Goal: Obtain resource: Download file/media

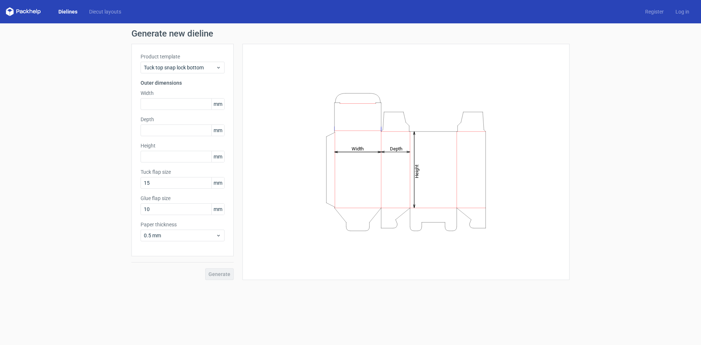
drag, startPoint x: 414, startPoint y: 208, endPoint x: 295, endPoint y: 200, distance: 119.2
click at [408, 250] on div "Height Depth Width" at bounding box center [405, 162] width 309 height 218
drag, startPoint x: 270, startPoint y: 199, endPoint x: 215, endPoint y: 201, distance: 54.8
click at [260, 199] on div "Height Depth Width" at bounding box center [405, 162] width 309 height 218
drag, startPoint x: 215, startPoint y: 201, endPoint x: 175, endPoint y: 181, distance: 45.0
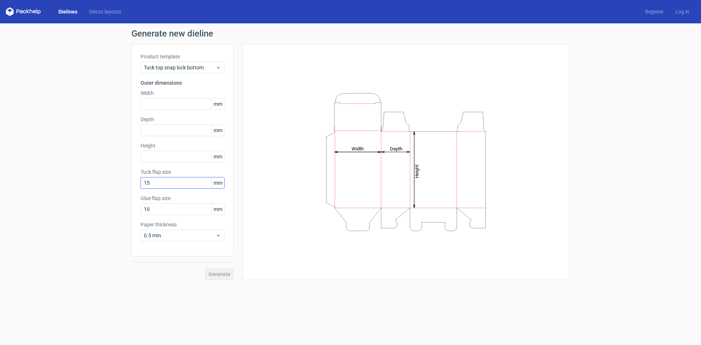
click at [182, 188] on div "Product template Tuck top snap lock bottom Outer dimensions Width mm Depth mm H…" at bounding box center [182, 150] width 102 height 212
drag, startPoint x: 175, startPoint y: 181, endPoint x: 178, endPoint y: 160, distance: 20.7
click at [177, 171] on div "Tuck flap size 15 mm" at bounding box center [182, 178] width 84 height 20
click at [163, 119] on label "Depth" at bounding box center [182, 119] width 84 height 7
click at [94, 11] on link "Diecut layouts" at bounding box center [105, 11] width 44 height 7
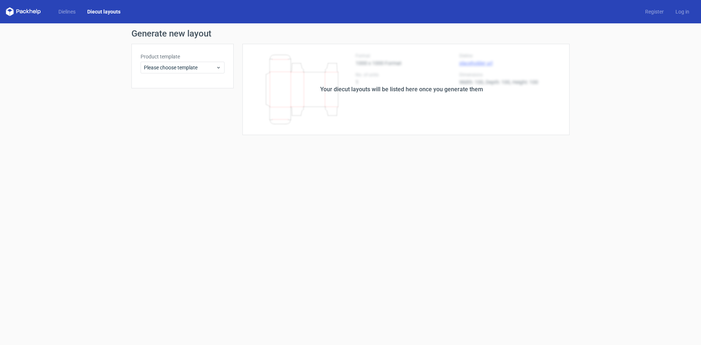
drag, startPoint x: 404, startPoint y: 88, endPoint x: 370, endPoint y: 88, distance: 33.9
click at [404, 88] on div "Your diecut layouts will be listed here once you generate them" at bounding box center [401, 89] width 163 height 9
drag, startPoint x: 370, startPoint y: 88, endPoint x: 338, endPoint y: 85, distance: 32.3
click at [344, 86] on div "Your diecut layouts will be listed here once you generate them" at bounding box center [401, 89] width 163 height 9
click at [212, 69] on span "Please choose template" at bounding box center [180, 67] width 72 height 7
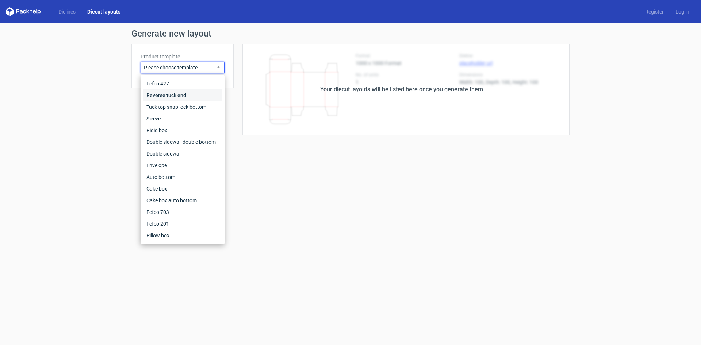
click at [166, 97] on div "Reverse tuck end" at bounding box center [182, 95] width 78 height 12
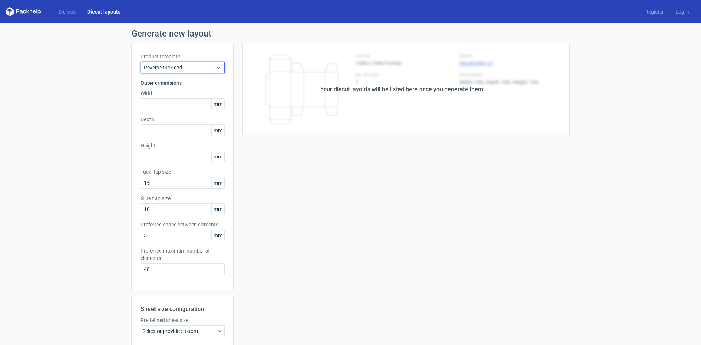
click at [165, 66] on span "Reverse tuck end" at bounding box center [180, 67] width 72 height 7
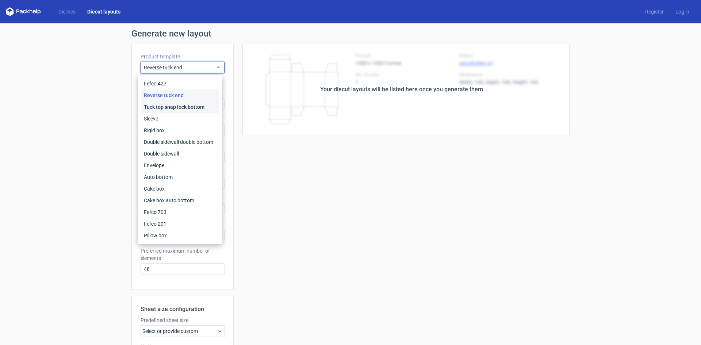
click at [169, 105] on div "Tuck top snap lock bottom" at bounding box center [180, 107] width 78 height 12
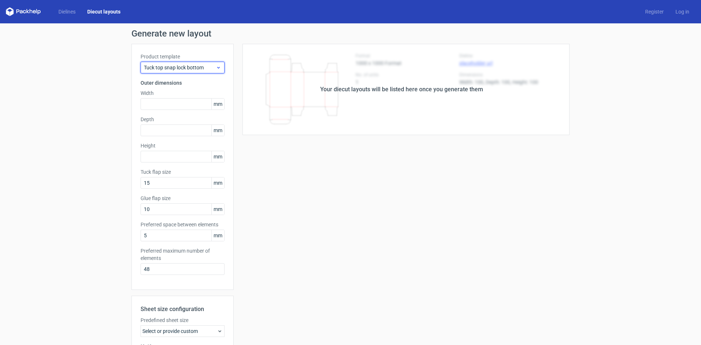
click at [178, 67] on span "Tuck top snap lock bottom" at bounding box center [180, 67] width 72 height 7
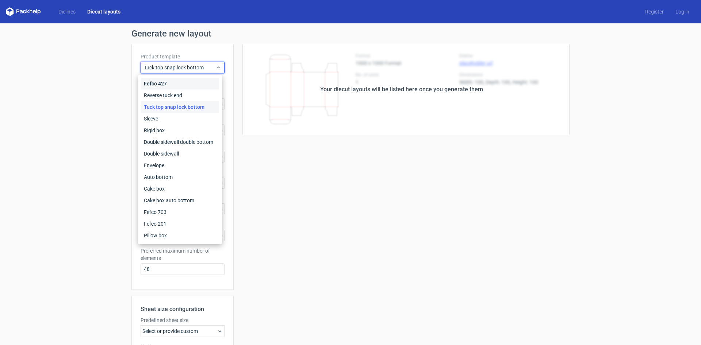
click at [179, 82] on div "Fefco 427" at bounding box center [180, 84] width 78 height 12
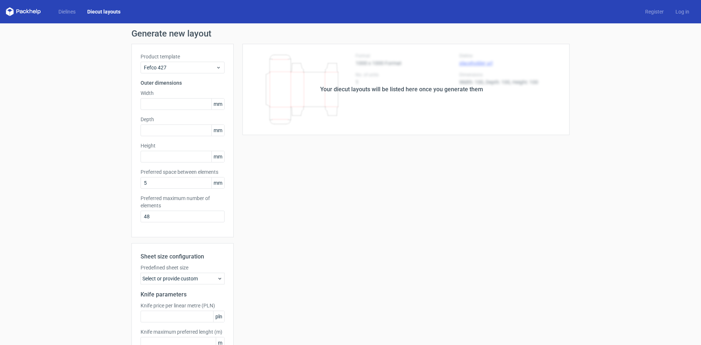
click at [445, 89] on div "Your diecut layouts will be listed here once you generate them" at bounding box center [401, 89] width 163 height 9
click at [335, 77] on div "Your diecut layouts will be listed here once you generate them" at bounding box center [402, 89] width 336 height 91
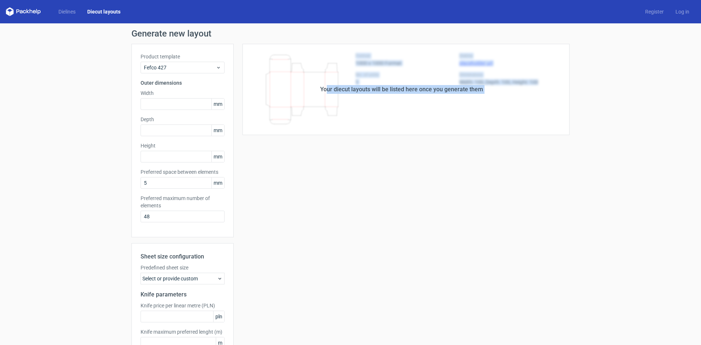
drag, startPoint x: 546, startPoint y: 128, endPoint x: 552, endPoint y: 126, distance: 5.9
click at [610, 136] on div "Generate new layout Product template Fefco 427 Outer dimensions Width mm Depth …" at bounding box center [350, 208] width 701 height 370
click at [472, 144] on div "Your diecut layouts will be listed here once you generate them Height Depth Wid…" at bounding box center [402, 215] width 336 height 343
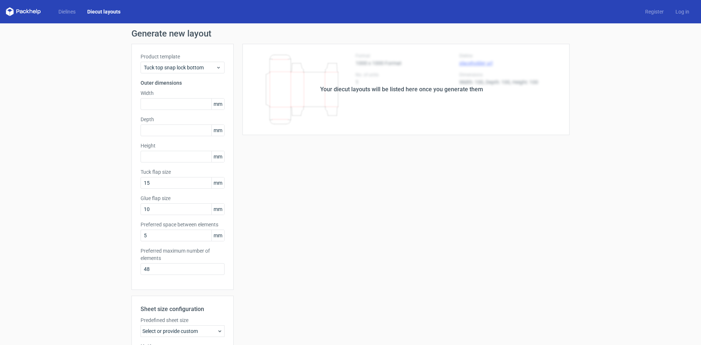
click at [24, 9] on icon at bounding box center [23, 11] width 35 height 9
click at [63, 10] on link "Dielines" at bounding box center [67, 11] width 29 height 7
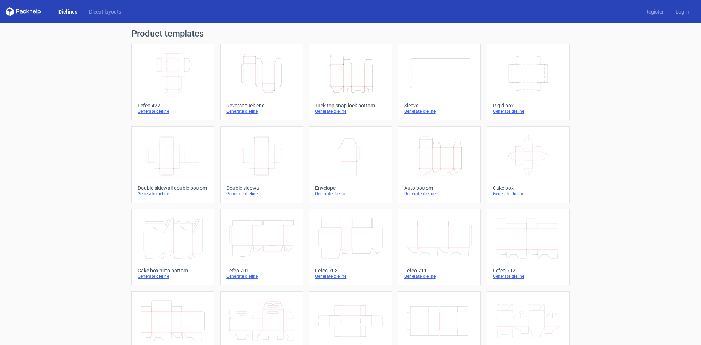
click at [162, 89] on icon "Width Depth Height" at bounding box center [172, 73] width 65 height 41
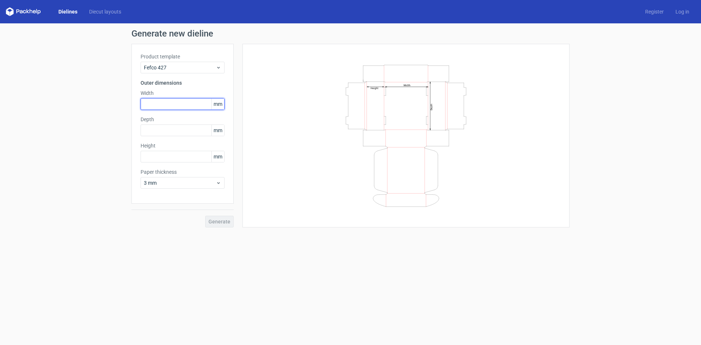
click at [171, 107] on input "text" at bounding box center [182, 104] width 84 height 12
type input "230"
click at [173, 130] on input "text" at bounding box center [182, 130] width 84 height 12
type input "230"
click at [168, 159] on input "text" at bounding box center [182, 157] width 84 height 12
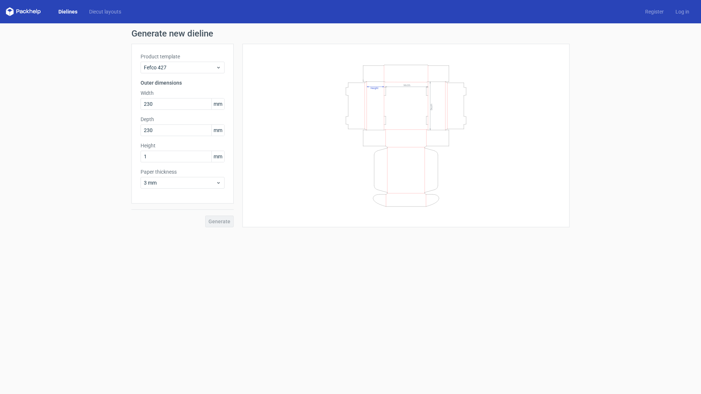
click at [285, 233] on div "Generate new dieline Product template Fefco 427 Outer dimensions Width 230 mm D…" at bounding box center [350, 128] width 701 height 210
click at [278, 258] on form "Generate new dieline Product template Fefco 427 Outer dimensions Width 230 mm D…" at bounding box center [350, 208] width 701 height 371
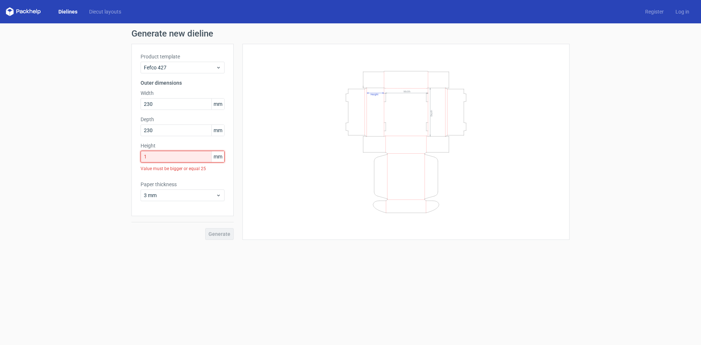
click at [178, 157] on input "1" at bounding box center [182, 157] width 84 height 12
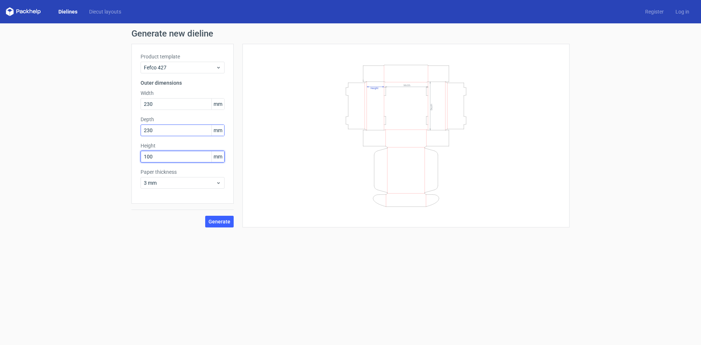
type input "100"
click at [205, 216] on button "Generate" at bounding box center [219, 222] width 28 height 12
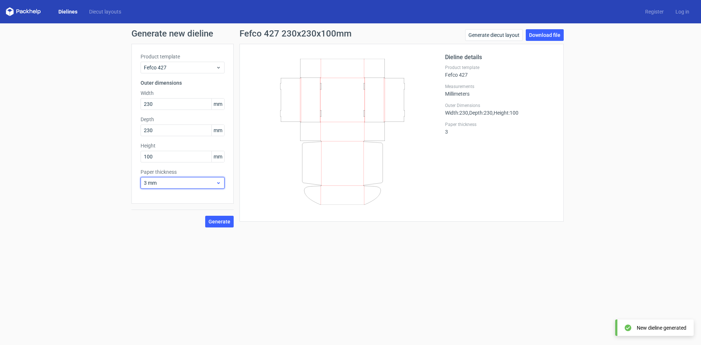
click at [213, 184] on span "3 mm" at bounding box center [180, 182] width 72 height 7
click at [191, 202] on div "0.4 mm" at bounding box center [182, 199] width 78 height 12
click at [200, 181] on span "0.4 mm" at bounding box center [180, 182] width 72 height 7
click at [170, 233] on div "1.5 mm" at bounding box center [182, 234] width 78 height 12
click at [217, 181] on icon at bounding box center [218, 183] width 5 height 6
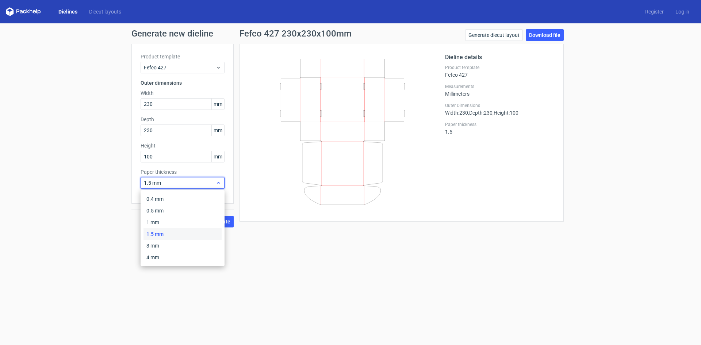
click at [181, 180] on div "1.5 mm" at bounding box center [182, 183] width 84 height 12
drag, startPoint x: 177, startPoint y: 181, endPoint x: 160, endPoint y: 178, distance: 17.0
click at [162, 178] on div "1.5 mm" at bounding box center [182, 183] width 84 height 12
click at [157, 178] on div "1.5 mm" at bounding box center [182, 183] width 84 height 12
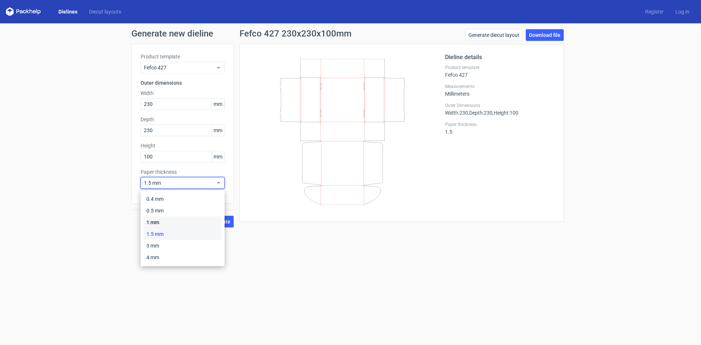
click at [180, 224] on div "1 mm" at bounding box center [182, 222] width 78 height 12
click at [163, 180] on span "1 mm" at bounding box center [180, 182] width 72 height 7
drag, startPoint x: 161, startPoint y: 224, endPoint x: 167, endPoint y: 227, distance: 7.2
click at [161, 223] on div "1 mm" at bounding box center [182, 222] width 78 height 12
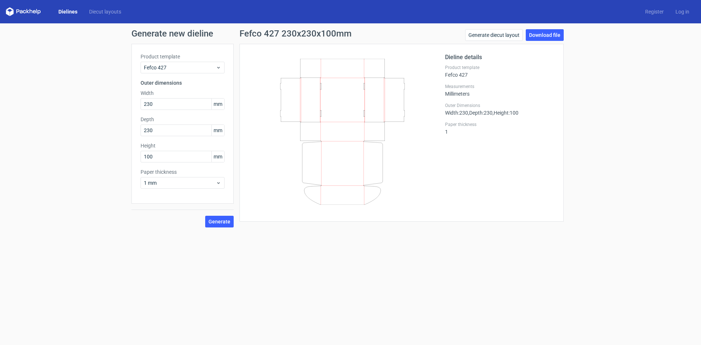
drag, startPoint x: 337, startPoint y: 292, endPoint x: 340, endPoint y: 293, distance: 3.8
click at [338, 292] on form "Generate new dieline Product template Fefco 427 Outer dimensions Width 230 mm D…" at bounding box center [350, 183] width 701 height 321
click at [509, 37] on link "Generate diecut layout" at bounding box center [494, 35] width 58 height 12
click at [540, 35] on link "Download file" at bounding box center [544, 35] width 38 height 12
